Goal: Navigation & Orientation: Find specific page/section

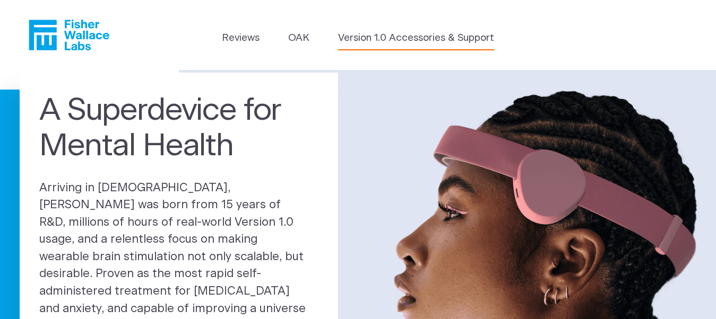
click at [407, 34] on link "Version 1.0 Accessories & Support" at bounding box center [416, 38] width 156 height 15
click at [295, 34] on link "OAK" at bounding box center [298, 38] width 21 height 15
